Goal: Information Seeking & Learning: Learn about a topic

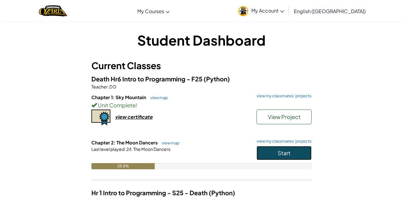
click at [266, 152] on button "Start" at bounding box center [283, 153] width 55 height 14
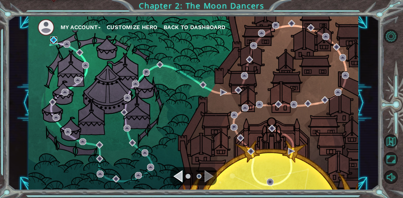
click at [54, 38] on img at bounding box center [53, 39] width 7 height 7
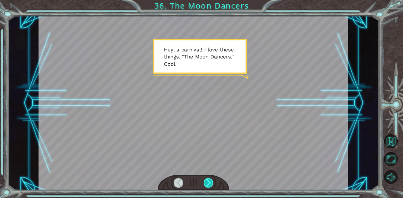
click at [206, 184] on div at bounding box center [208, 182] width 10 height 9
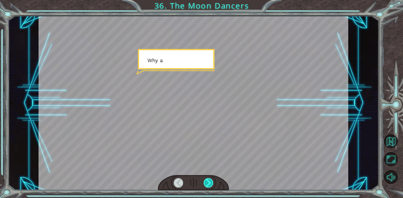
click at [206, 184] on div at bounding box center [208, 182] width 10 height 9
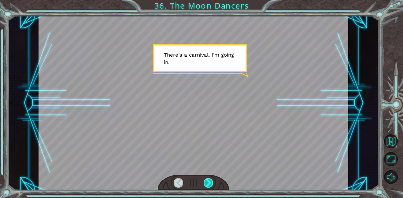
click at [208, 185] on div at bounding box center [208, 182] width 10 height 9
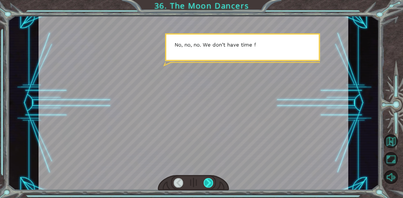
click at [208, 185] on div at bounding box center [208, 182] width 10 height 9
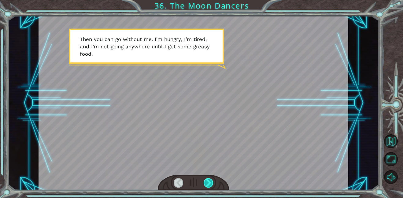
click at [208, 185] on div at bounding box center [208, 182] width 10 height 9
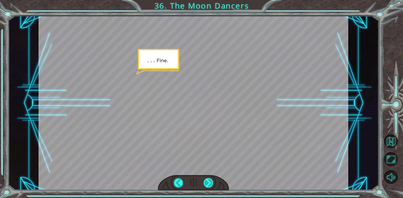
click at [208, 185] on div at bounding box center [208, 182] width 10 height 9
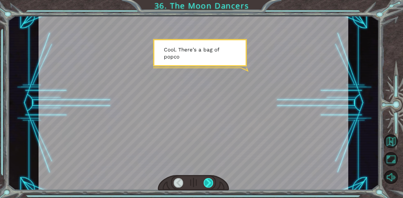
click at [208, 185] on div at bounding box center [208, 182] width 10 height 9
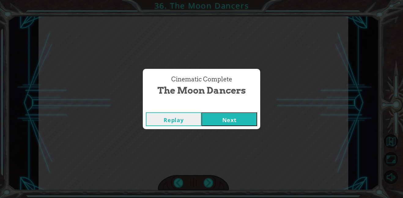
click at [164, 121] on button "Replay" at bounding box center [174, 119] width 56 height 14
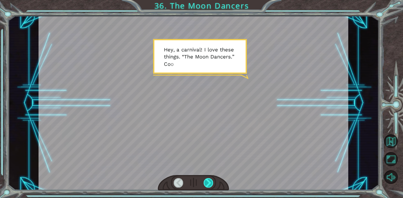
click at [208, 183] on div at bounding box center [208, 182] width 10 height 9
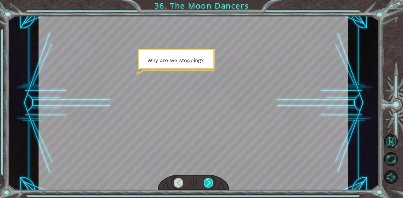
click at [208, 183] on div at bounding box center [208, 182] width 10 height 9
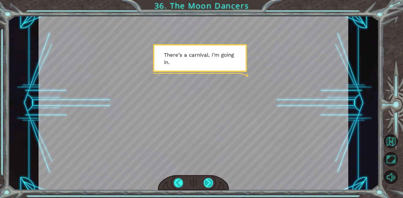
click at [208, 184] on div at bounding box center [208, 182] width 10 height 9
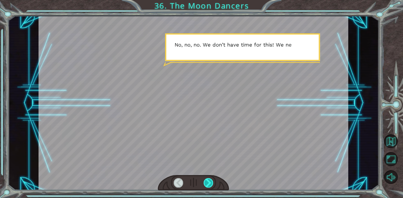
click at [208, 184] on div at bounding box center [208, 182] width 10 height 9
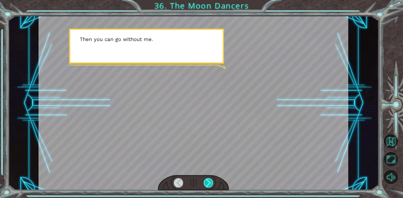
click at [208, 184] on div at bounding box center [208, 182] width 10 height 9
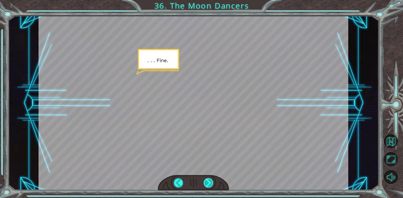
click at [208, 184] on div at bounding box center [208, 182] width 10 height 9
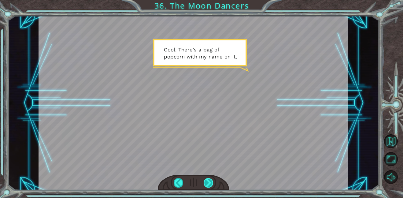
click at [208, 184] on div at bounding box center [208, 182] width 10 height 9
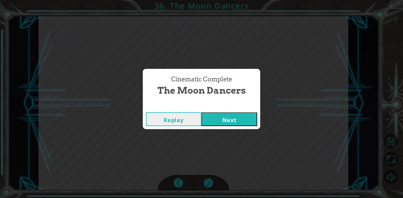
click at [241, 116] on button "Next" at bounding box center [229, 119] width 56 height 14
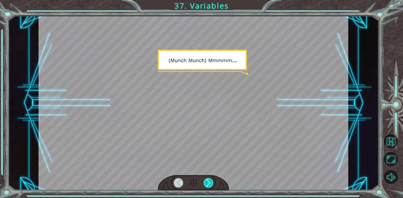
click at [206, 181] on div at bounding box center [208, 182] width 10 height 9
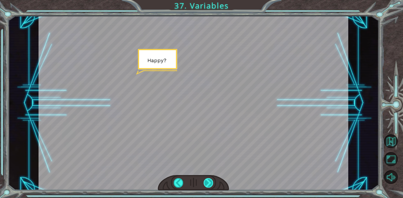
click at [206, 181] on div at bounding box center [208, 182] width 10 height 9
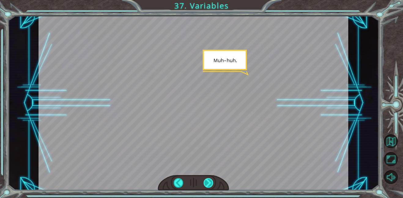
click at [206, 181] on div at bounding box center [208, 182] width 10 height 9
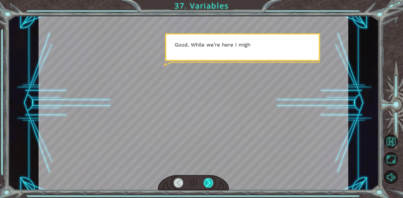
click at [206, 181] on div at bounding box center [208, 182] width 10 height 9
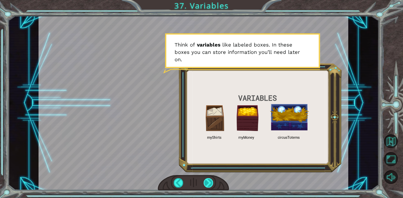
click at [206, 182] on div at bounding box center [208, 182] width 10 height 9
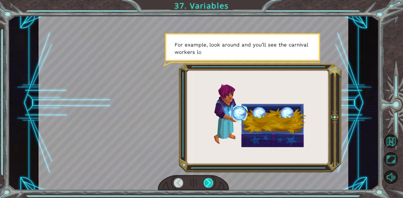
click at [206, 182] on div at bounding box center [208, 182] width 10 height 9
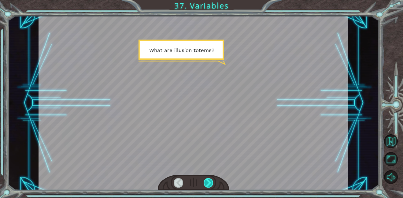
click at [206, 182] on div at bounding box center [208, 182] width 10 height 9
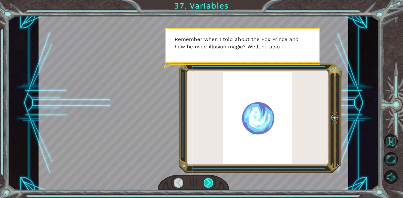
click at [206, 182] on div at bounding box center [208, 182] width 10 height 9
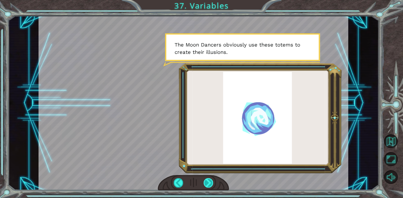
click at [205, 182] on div at bounding box center [208, 182] width 10 height 9
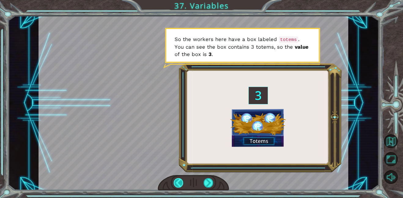
click at [181, 185] on div at bounding box center [179, 182] width 10 height 9
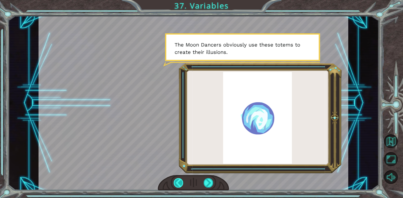
click at [176, 184] on div at bounding box center [179, 182] width 10 height 9
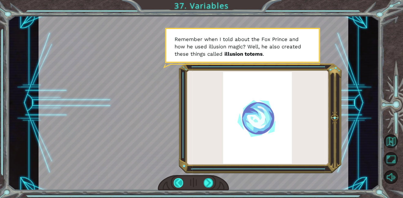
click at [176, 184] on div at bounding box center [179, 182] width 10 height 9
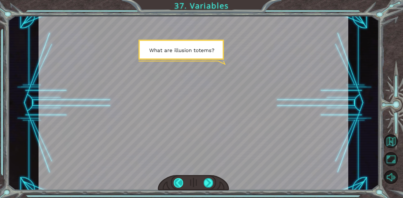
click at [176, 184] on div at bounding box center [179, 182] width 10 height 9
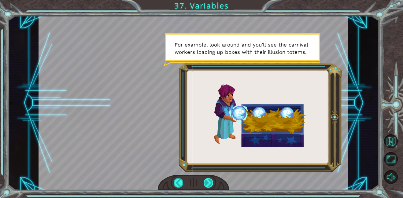
click at [209, 182] on div at bounding box center [208, 182] width 10 height 9
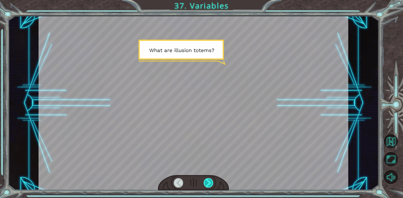
click at [209, 182] on div at bounding box center [208, 182] width 10 height 9
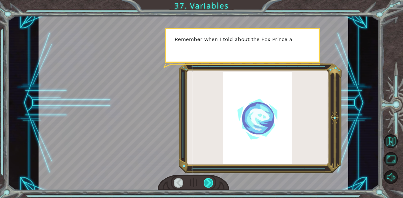
click at [209, 182] on div at bounding box center [208, 182] width 10 height 9
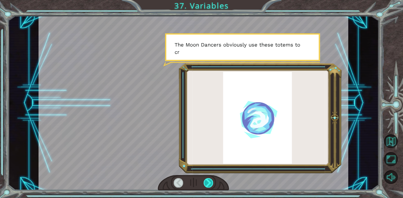
click at [209, 182] on div at bounding box center [208, 182] width 10 height 9
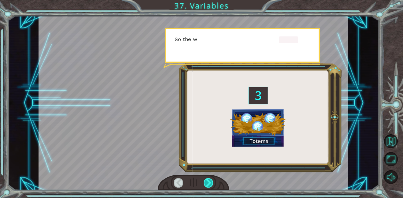
click at [209, 182] on div at bounding box center [208, 182] width 10 height 9
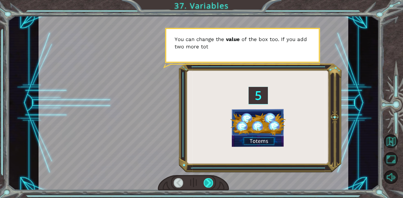
click at [209, 182] on div at bounding box center [208, 182] width 10 height 9
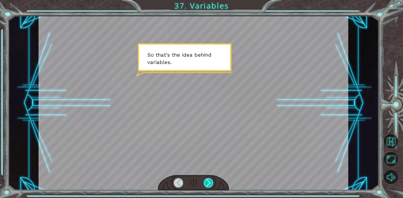
click at [209, 182] on div at bounding box center [208, 182] width 10 height 9
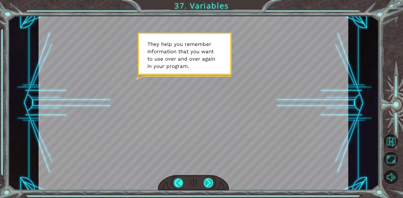
click at [209, 182] on div at bounding box center [208, 182] width 10 height 9
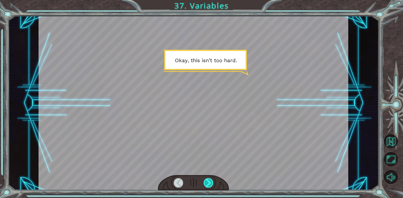
click at [209, 182] on div at bounding box center [208, 182] width 10 height 9
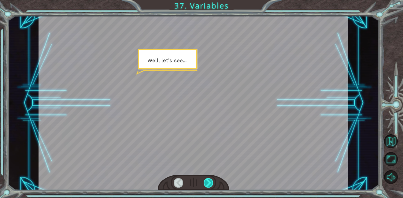
click at [209, 182] on div at bounding box center [208, 182] width 10 height 9
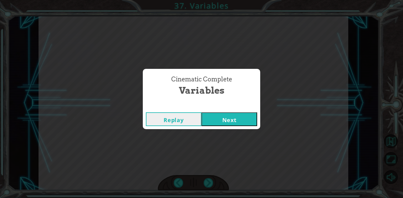
click at [220, 120] on button "Next" at bounding box center [229, 119] width 56 height 14
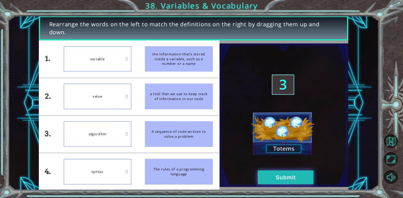
click at [266, 181] on button "Submit" at bounding box center [286, 177] width 56 height 14
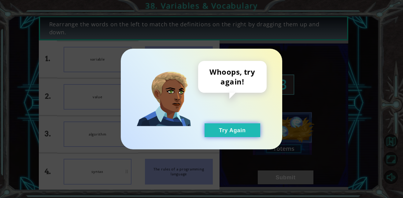
click at [235, 127] on button "Try Again" at bounding box center [232, 130] width 56 height 14
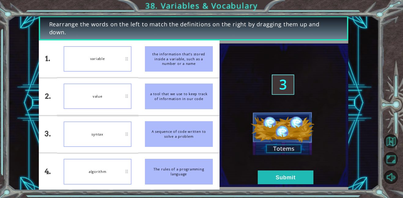
click at [83, 58] on div "variable" at bounding box center [98, 58] width 68 height 25
click at [62, 63] on li "variable" at bounding box center [97, 58] width 81 height 37
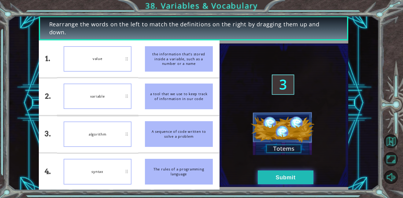
click at [283, 173] on button "Submit" at bounding box center [286, 177] width 56 height 14
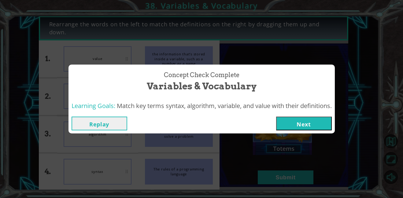
click at [312, 121] on button "Next" at bounding box center [304, 123] width 56 height 14
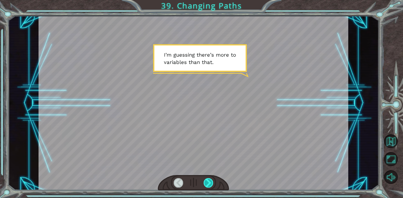
click at [210, 182] on div at bounding box center [208, 182] width 10 height 9
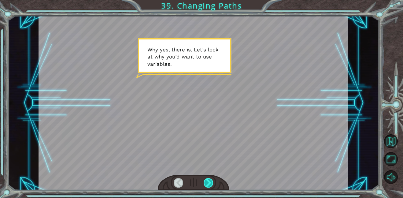
click at [210, 182] on div at bounding box center [208, 182] width 10 height 9
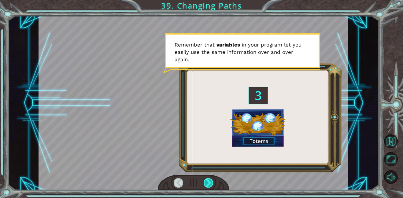
click at [210, 182] on div at bounding box center [208, 182] width 10 height 9
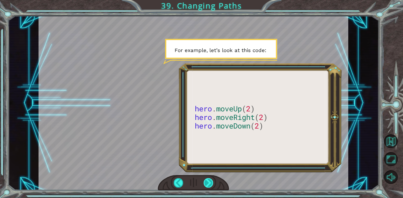
click at [210, 182] on div at bounding box center [208, 182] width 10 height 9
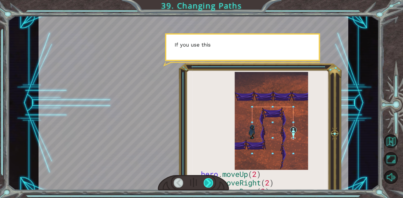
click at [210, 182] on div at bounding box center [208, 182] width 10 height 9
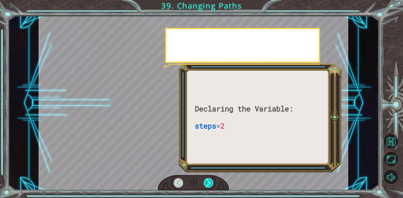
click at [210, 182] on div at bounding box center [208, 182] width 10 height 9
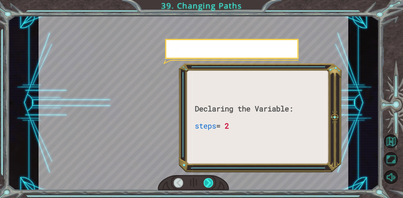
click at [210, 182] on div at bounding box center [208, 182] width 10 height 9
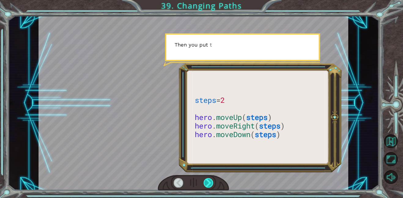
click at [210, 182] on div at bounding box center [208, 182] width 10 height 9
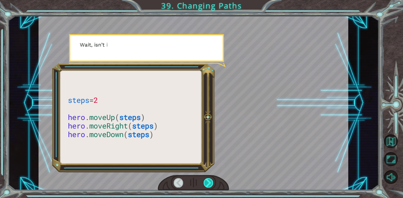
click at [210, 182] on div at bounding box center [208, 182] width 10 height 9
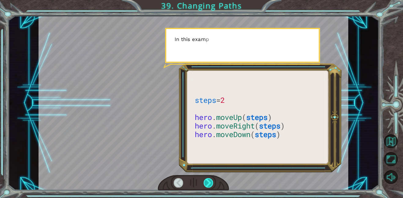
click at [210, 182] on div at bounding box center [208, 182] width 10 height 9
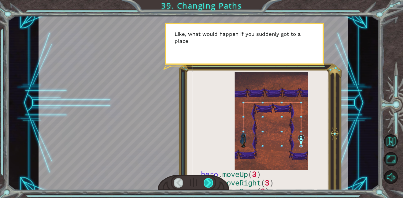
click at [210, 182] on div at bounding box center [208, 182] width 10 height 9
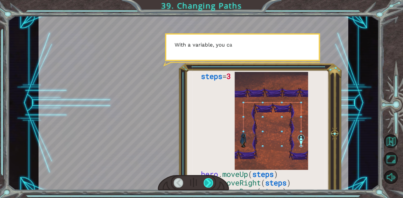
click at [210, 182] on div at bounding box center [208, 182] width 10 height 9
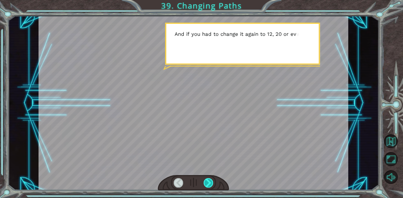
click at [210, 182] on div at bounding box center [208, 182] width 10 height 9
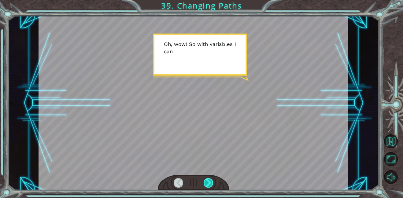
click at [210, 182] on div at bounding box center [208, 182] width 10 height 9
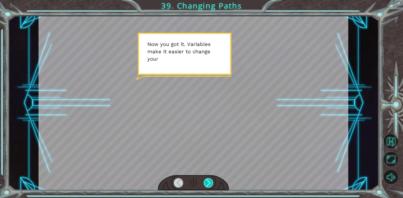
click at [210, 182] on div at bounding box center [208, 182] width 10 height 9
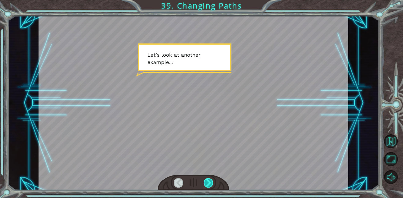
click at [210, 182] on div at bounding box center [208, 182] width 10 height 9
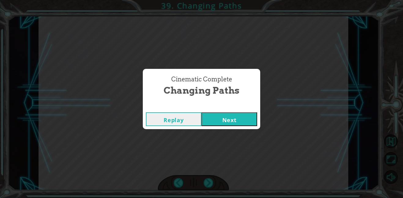
click at [231, 122] on button "Next" at bounding box center [229, 119] width 56 height 14
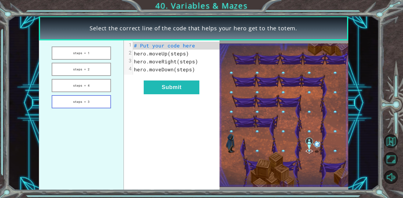
click at [91, 98] on button "steps = 3" at bounding box center [81, 101] width 59 height 13
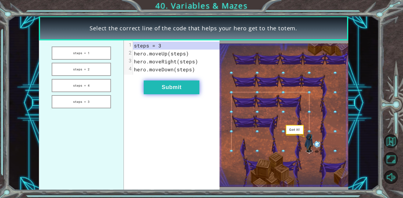
click at [171, 85] on button "Submit" at bounding box center [172, 87] width 56 height 14
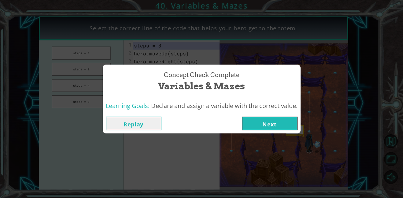
click at [249, 120] on button "Next" at bounding box center [270, 123] width 56 height 14
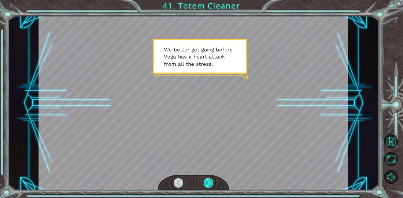
click at [208, 185] on div at bounding box center [208, 182] width 10 height 9
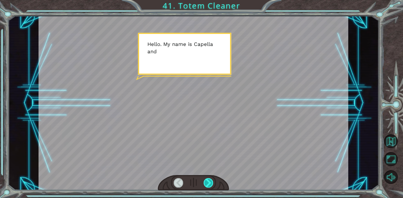
click at [208, 185] on div at bounding box center [208, 182] width 10 height 9
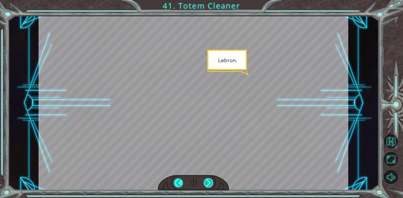
click at [209, 184] on div at bounding box center [208, 182] width 10 height 9
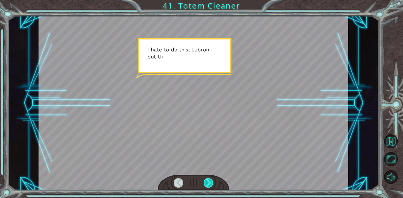
click at [209, 184] on div at bounding box center [208, 182] width 10 height 9
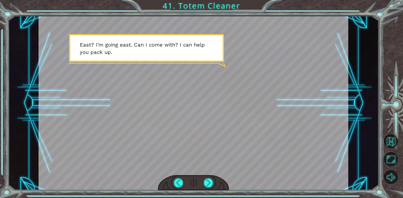
click at [213, 188] on div at bounding box center [193, 183] width 71 height 16
click at [207, 181] on div at bounding box center [208, 182] width 10 height 9
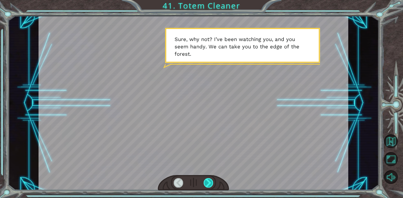
click at [207, 183] on div at bounding box center [208, 182] width 10 height 9
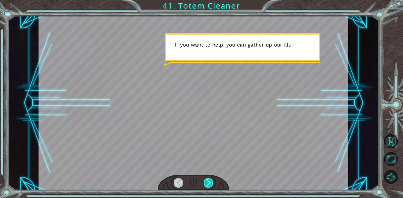
click at [207, 183] on div at bounding box center [208, 182] width 10 height 9
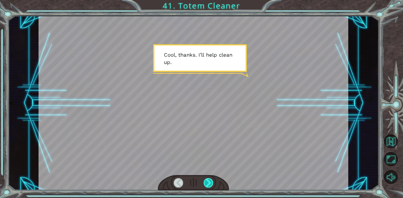
click at [207, 183] on div at bounding box center [208, 182] width 10 height 9
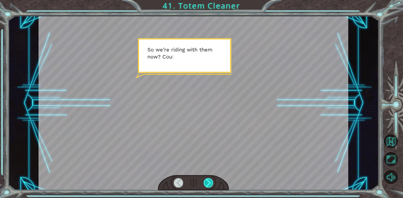
click at [207, 183] on div at bounding box center [208, 182] width 10 height 9
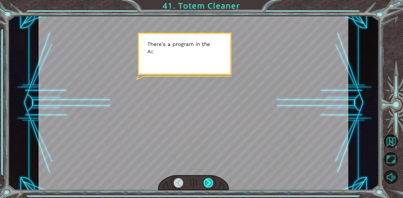
click at [207, 183] on div at bounding box center [208, 182] width 10 height 9
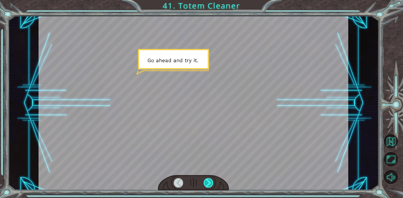
click at [207, 183] on div at bounding box center [208, 182] width 10 height 9
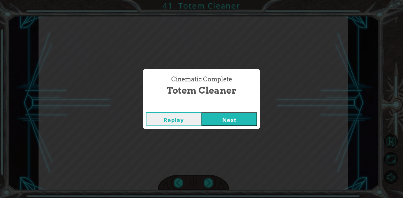
click at [212, 118] on button "Next" at bounding box center [229, 119] width 56 height 14
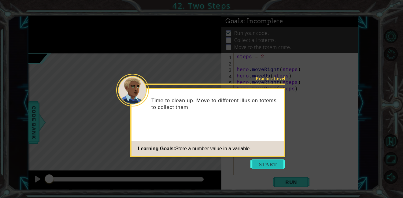
click at [278, 166] on button "Start" at bounding box center [267, 164] width 35 height 10
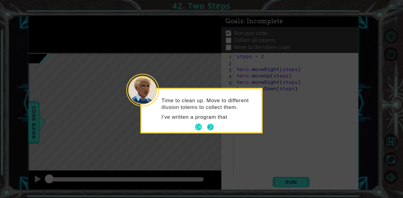
click at [209, 129] on button "Next" at bounding box center [210, 126] width 7 height 7
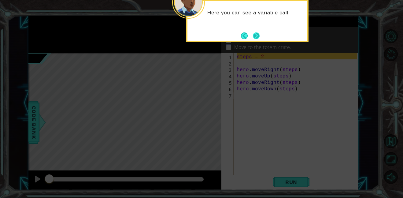
click at [256, 33] on button "Next" at bounding box center [256, 35] width 7 height 7
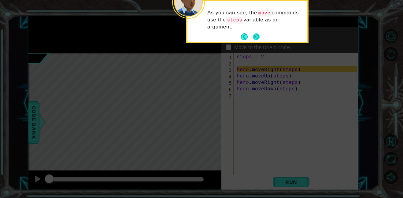
click at [254, 34] on button "Next" at bounding box center [256, 36] width 7 height 7
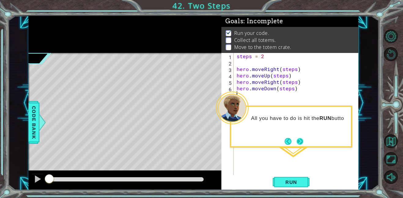
click at [299, 139] on button "Next" at bounding box center [299, 141] width 7 height 7
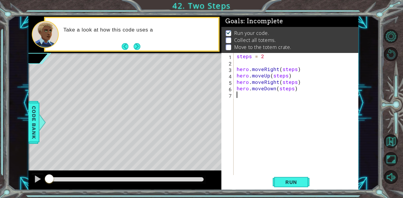
click at [255, 62] on div "steps = 2 hero . moveRight ( steps ) hero . moveUp ( steps ) hero . moveRight (…" at bounding box center [297, 120] width 125 height 135
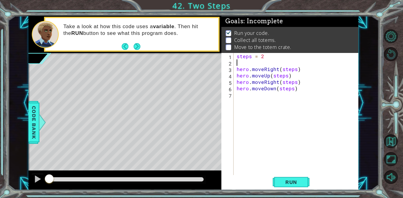
click at [245, 63] on div "steps = 2 hero . moveRight ( steps ) hero . moveUp ( steps ) hero . moveRight (…" at bounding box center [297, 120] width 125 height 135
click at [247, 65] on div "steps = 2 hero . moveRight ( steps ) hero . moveUp ( steps ) hero . moveRight (…" at bounding box center [297, 120] width 125 height 135
click at [249, 65] on div "steps = 2 hero . moveRight ( steps ) hero . moveUp ( steps ) hero . moveRight (…" at bounding box center [297, 120] width 125 height 135
click at [279, 181] on span "Run" at bounding box center [291, 182] width 24 height 6
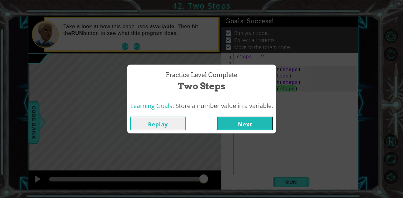
click at [267, 122] on button "Next" at bounding box center [245, 123] width 56 height 14
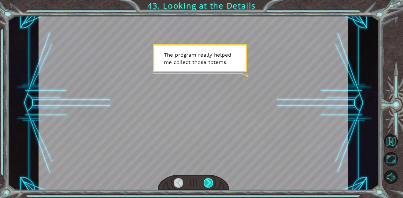
click at [208, 181] on div at bounding box center [208, 182] width 10 height 9
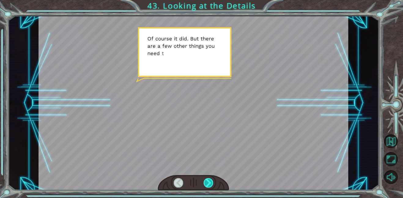
click at [208, 179] on div at bounding box center [208, 182] width 10 height 9
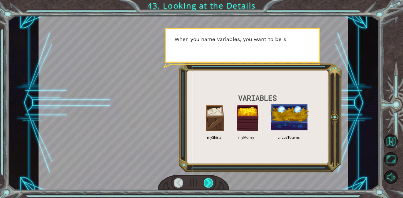
click at [208, 179] on div at bounding box center [208, 182] width 10 height 9
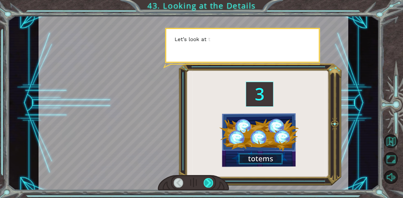
click at [208, 179] on div at bounding box center [208, 182] width 10 height 9
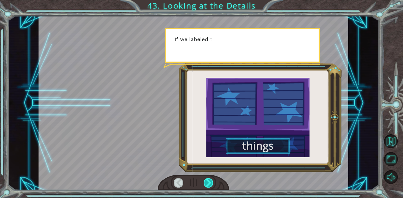
click at [208, 179] on div at bounding box center [208, 182] width 10 height 9
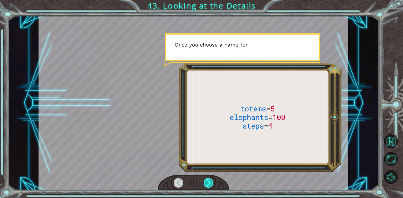
click at [208, 179] on div at bounding box center [208, 182] width 10 height 9
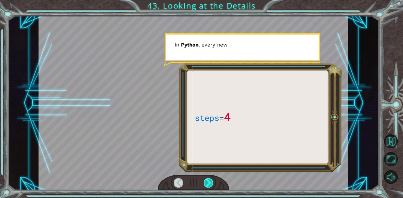
click at [208, 179] on div at bounding box center [208, 182] width 10 height 9
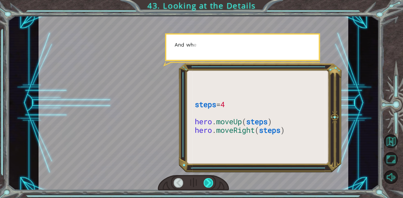
click at [208, 179] on div at bounding box center [208, 182] width 10 height 9
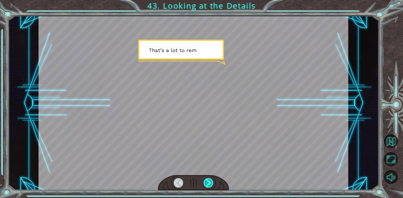
click at [208, 179] on div at bounding box center [208, 182] width 10 height 9
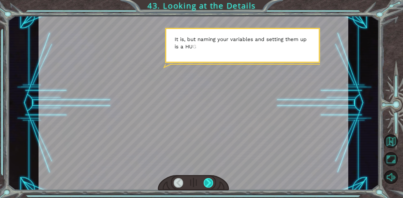
click at [208, 179] on div at bounding box center [208, 182] width 10 height 9
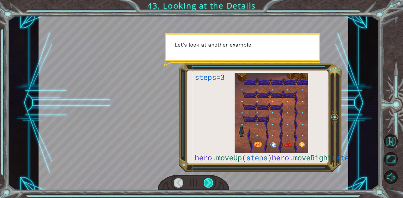
click at [208, 179] on div at bounding box center [208, 182] width 10 height 9
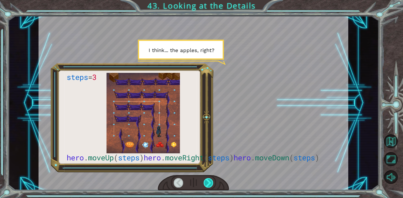
click at [208, 179] on div at bounding box center [208, 182] width 10 height 9
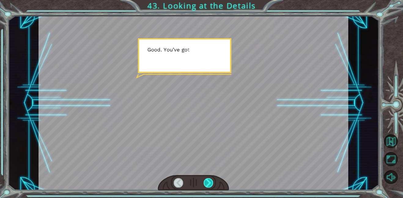
click at [208, 179] on div at bounding box center [208, 182] width 10 height 9
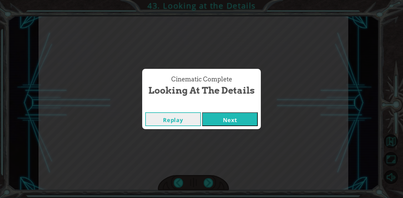
click at [232, 116] on button "Next" at bounding box center [230, 119] width 56 height 14
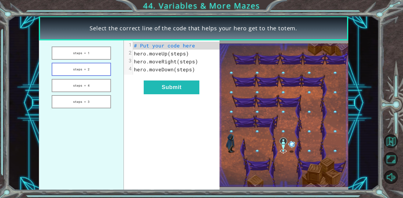
click at [85, 70] on button "steps = 2" at bounding box center [81, 69] width 59 height 13
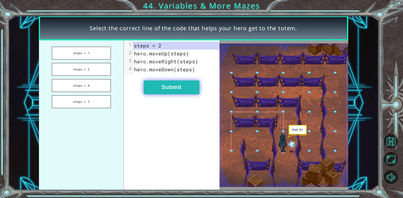
click at [169, 87] on button "Submit" at bounding box center [172, 87] width 56 height 14
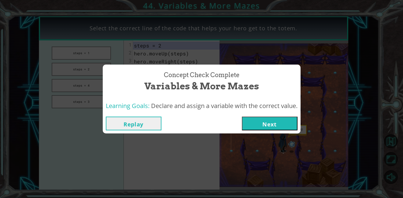
click at [268, 122] on button "Next" at bounding box center [270, 123] width 56 height 14
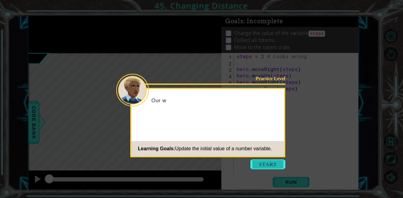
click at [264, 166] on button "Start" at bounding box center [267, 164] width 35 height 10
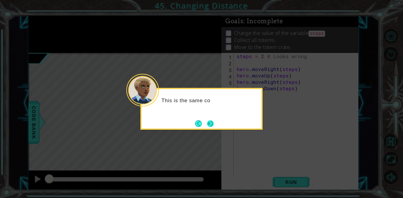
click at [207, 123] on button "Next" at bounding box center [210, 123] width 7 height 7
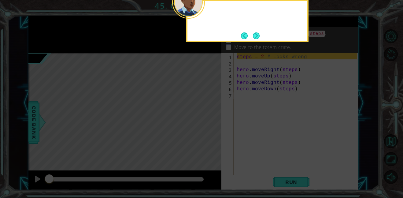
click at [207, 123] on icon at bounding box center [201, 99] width 403 height 198
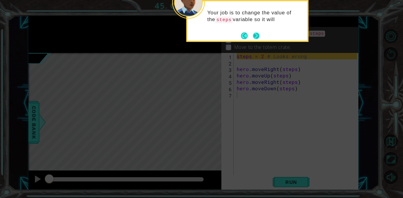
click at [254, 32] on button "Next" at bounding box center [256, 35] width 7 height 7
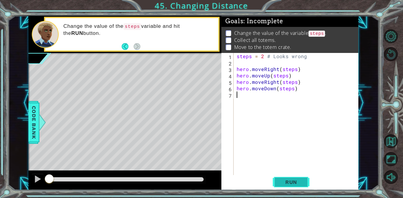
click at [285, 178] on button "Run" at bounding box center [290, 182] width 37 height 14
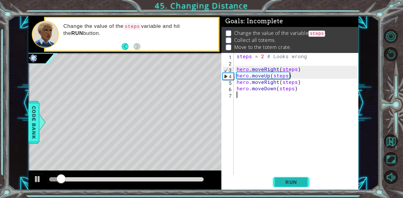
click at [285, 178] on button "Run" at bounding box center [290, 182] width 37 height 14
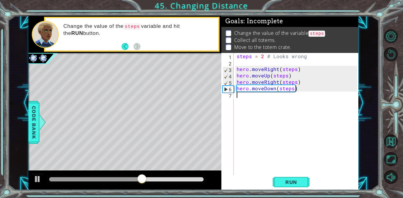
click at [301, 87] on div "steps = 2 # Looks wrong hero . moveRight ( steps ) hero . moveUp ( steps ) hero…" at bounding box center [297, 120] width 125 height 135
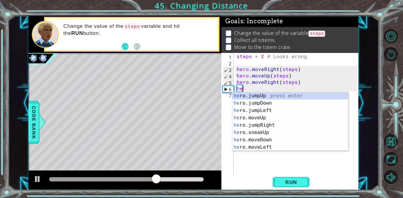
type textarea "h"
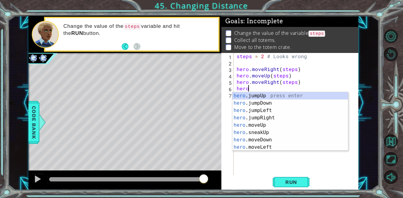
scroll to position [0, 1]
click at [278, 124] on div "hero. jumpUp press enter hero. jumpDown press enter hero. jumpLeft press enter …" at bounding box center [289, 128] width 115 height 73
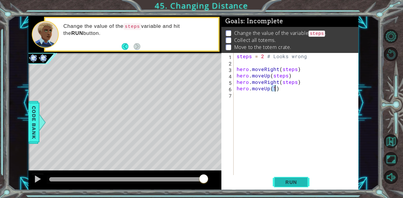
type textarea "hero.moveUp(1)"
click at [298, 179] on span "Run" at bounding box center [291, 182] width 24 height 6
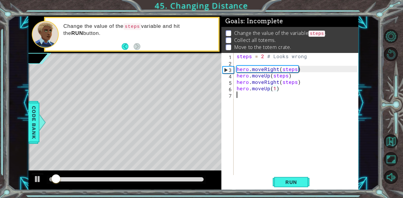
click at [258, 98] on div "steps = 2 # Looks wrong hero . moveRight ( steps ) hero . moveUp ( steps ) hero…" at bounding box center [297, 120] width 125 height 135
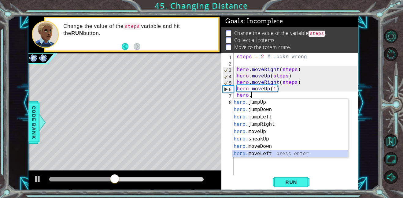
scroll to position [7, 0]
click at [254, 153] on div "hero. jumpDown press enter hero. jumpLeft press enter hero. jumpRight press ent…" at bounding box center [289, 134] width 115 height 73
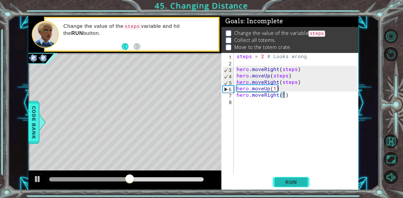
click at [282, 180] on span "Run" at bounding box center [291, 182] width 24 height 6
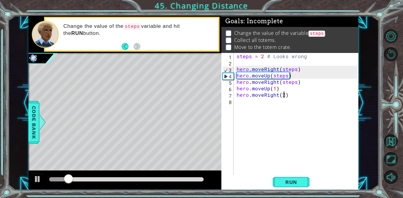
scroll to position [0, 3]
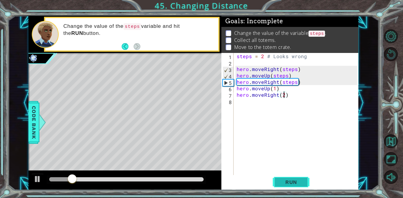
type textarea "hero.moveRight(2)"
click at [286, 181] on span "Run" at bounding box center [291, 182] width 24 height 6
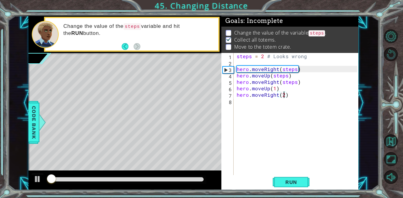
scroll to position [1, 0]
click at [273, 105] on div "steps = 2 # Looks wrong hero . moveRight ( steps ) hero . moveUp ( steps ) hero…" at bounding box center [297, 120] width 125 height 135
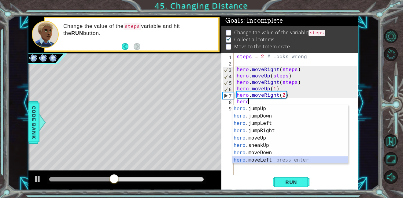
scroll to position [7, 0]
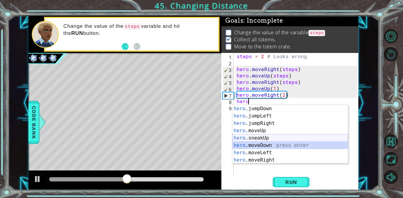
click at [258, 141] on div "hero .jumpDown press enter hero .jumpLeft press enter hero .jumpRight press ent…" at bounding box center [289, 141] width 115 height 73
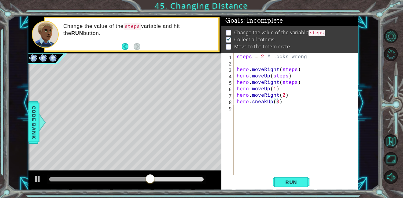
scroll to position [0, 2]
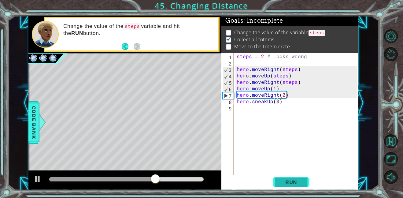
click at [299, 179] on span "Run" at bounding box center [291, 182] width 24 height 6
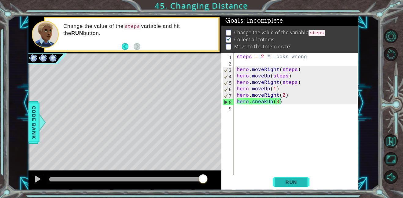
click at [299, 181] on span "Run" at bounding box center [291, 182] width 24 height 6
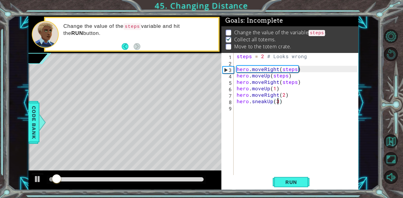
click at [265, 101] on div "steps = 2 # Looks wrong hero . moveRight ( steps ) hero . moveUp ( steps ) hero…" at bounding box center [297, 120] width 125 height 135
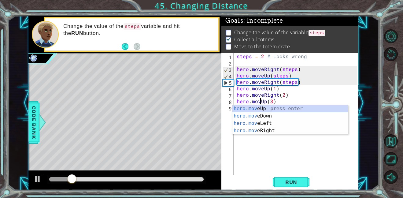
scroll to position [0, 2]
click at [267, 115] on div "hero.move Up press enter hero.move Down press enter hero.move Left press enter …" at bounding box center [289, 127] width 115 height 44
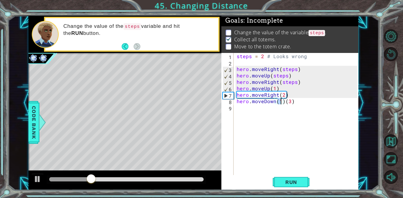
type textarea "hero.moveDown()(3)"
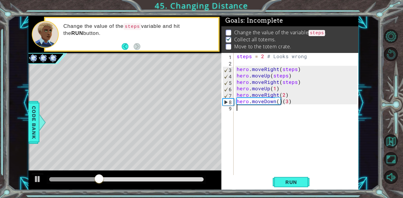
click at [281, 104] on div "steps = 2 # Looks wrong hero . moveRight ( steps ) hero . moveUp ( steps ) hero…" at bounding box center [297, 120] width 125 height 135
click at [277, 184] on button "Run" at bounding box center [290, 182] width 37 height 14
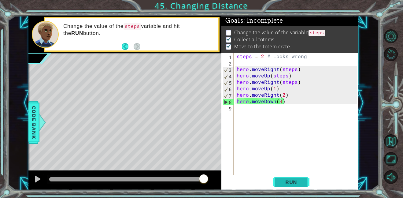
click at [285, 178] on button "Run" at bounding box center [290, 182] width 37 height 14
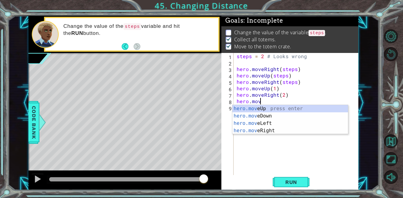
scroll to position [0, 0]
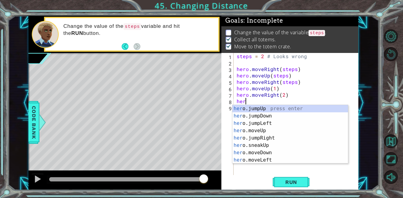
type textarea "h"
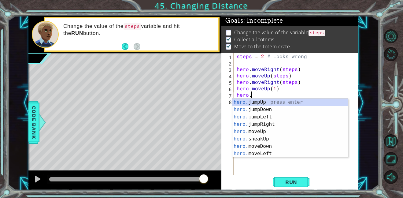
type textarea "h"
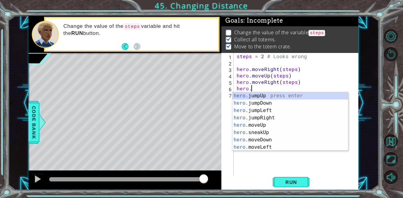
scroll to position [0, 1]
click at [268, 122] on div "hero. jumpUp press enter hero. jumpDown press enter hero. jumpLeft press enter …" at bounding box center [289, 128] width 115 height 73
type textarea "hero.moveUp(1)"
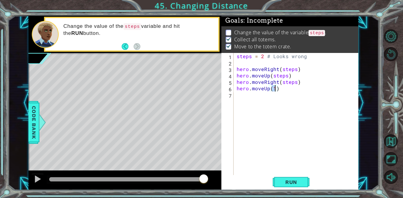
click at [257, 97] on div "steps = 2 # Looks wrong hero . moveRight ( steps ) hero . moveUp ( steps ) hero…" at bounding box center [297, 120] width 125 height 135
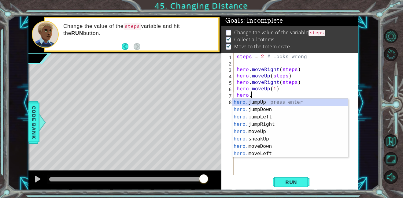
scroll to position [0, 0]
type textarea "h"
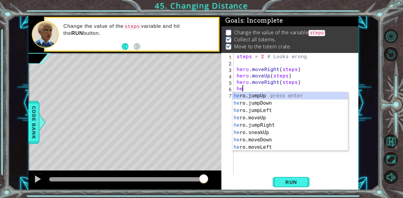
type textarea "h"
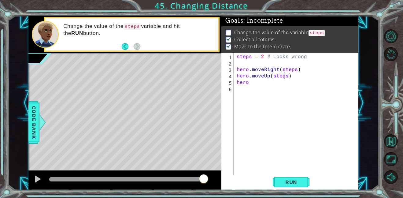
click at [283, 78] on div "steps = 2 # Looks wrong hero . moveRight ( steps ) hero . moveUp ( steps ) hero" at bounding box center [297, 120] width 125 height 135
click at [285, 78] on div "steps = 2 # Looks wrong hero . moveRight ( steps ) hero . moveUp ( steps ) hero" at bounding box center [297, 120] width 125 height 135
click at [296, 188] on button "Run" at bounding box center [290, 182] width 37 height 14
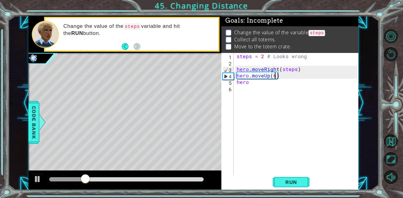
click at [288, 72] on div "steps = 2 # Looks wrong hero . moveRight ( steps ) hero . moveUp ( 6 ) hero" at bounding box center [297, 120] width 125 height 135
click at [280, 75] on div "steps = 2 # Looks wrong hero . moveRight ( steps ) hero . moveUp ( 6 ) hero" at bounding box center [297, 120] width 125 height 135
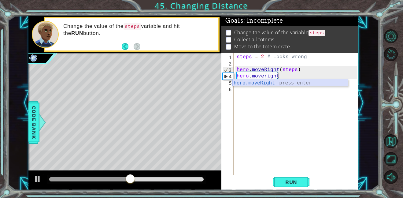
click at [302, 82] on div "hero.moveRight press enter" at bounding box center [289, 90] width 115 height 22
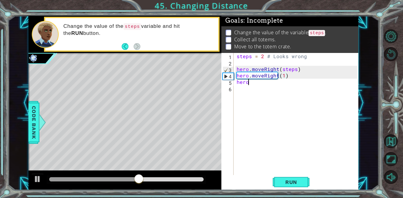
click at [257, 83] on div "steps = 2 # Looks wrong hero . moveRight ( steps ) hero . moveRight ( 1 ) hero" at bounding box center [297, 120] width 125 height 135
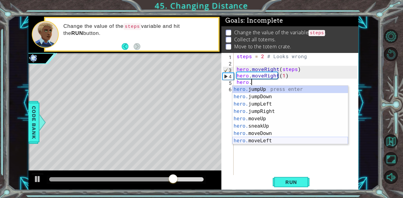
click at [258, 139] on div "hero. jumpUp press enter hero. jumpDown press enter hero. jumpLeft press enter …" at bounding box center [289, 122] width 115 height 73
type textarea "hero.moveLeft(1)"
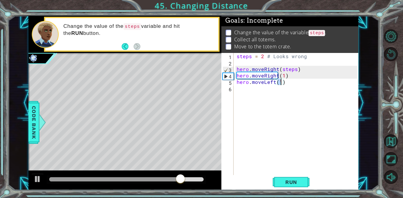
click at [247, 87] on div "steps = 2 # Looks wrong hero . moveRight ( steps ) hero . moveRight ( 1 ) hero …" at bounding box center [297, 120] width 125 height 135
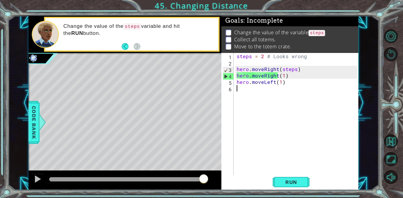
click at [264, 87] on div "steps = 2 # Looks wrong hero . moveRight ( steps ) hero . moveRight ( 1 ) hero …" at bounding box center [297, 120] width 125 height 135
click at [271, 88] on div "steps = 2 # Looks wrong hero . moveRight ( steps ) hero . moveRight ( 1 ) hero …" at bounding box center [297, 120] width 125 height 135
click at [265, 88] on div "steps = 2 # Looks wrong hero . moveRight ( steps ) hero . moveRight ( 1 ) hero …" at bounding box center [297, 120] width 125 height 135
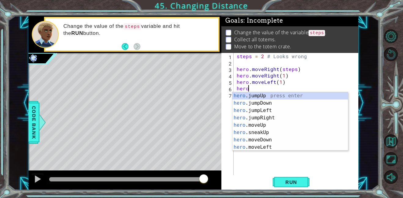
scroll to position [0, 0]
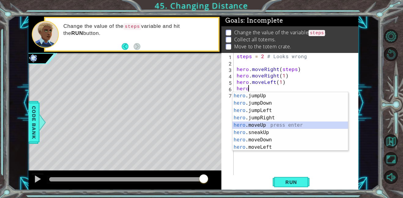
click at [267, 125] on div "hero .jumpUp press enter hero .jumpDown press enter hero .jumpLeft press enter …" at bounding box center [289, 128] width 115 height 73
type textarea "hero.moveUp(1)"
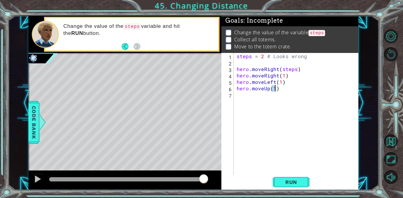
click at [248, 95] on div "steps = 2 # Looks wrong hero . moveRight ( steps ) hero . moveRight ( 1 ) hero …" at bounding box center [297, 120] width 125 height 135
type textarea "g"
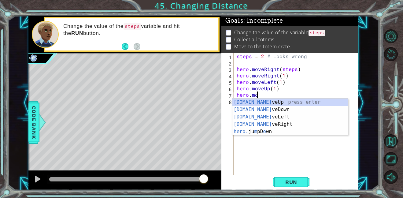
scroll to position [0, 1]
click at [252, 126] on div "[DOMAIN_NAME] veUp press enter [DOMAIN_NAME] veDown press enter [DOMAIN_NAME] v…" at bounding box center [289, 123] width 115 height 51
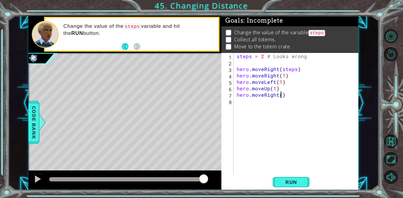
scroll to position [0, 3]
type textarea "hero.moveRight(3)"
click at [277, 178] on button "Run" at bounding box center [290, 182] width 37 height 14
